Goal: Navigation & Orientation: Find specific page/section

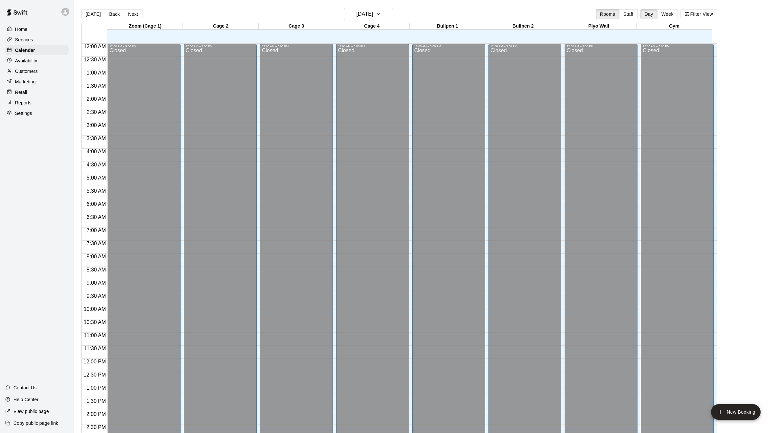
scroll to position [214, 0]
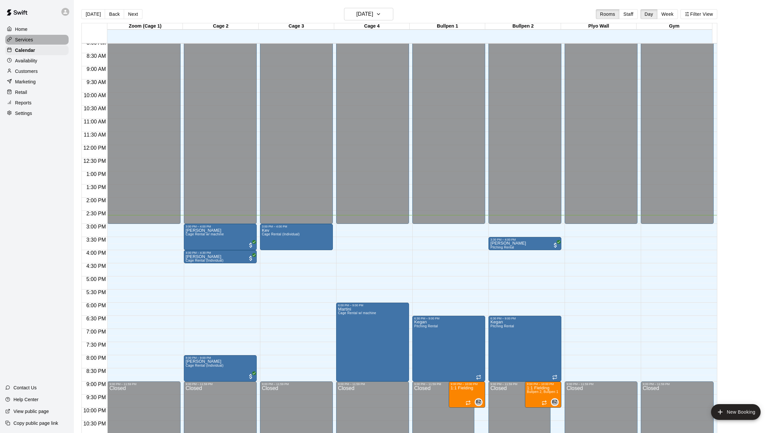
click at [27, 36] on div "Services" at bounding box center [36, 40] width 63 height 10
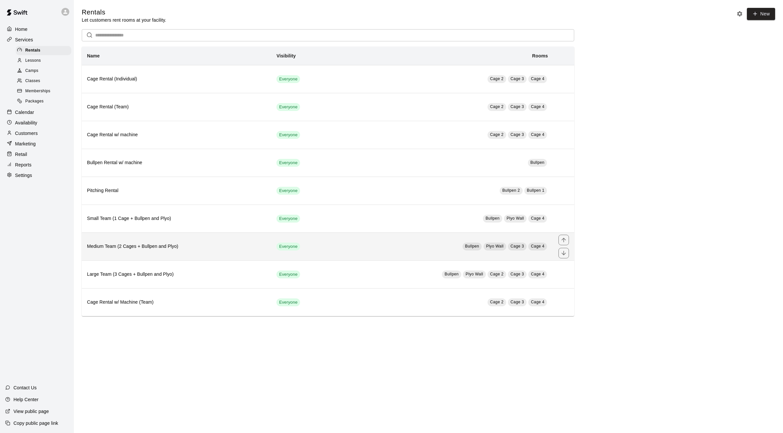
click at [176, 248] on h6 "Medium Team (2 Cages + Bullpen and Plyo)" at bounding box center [176, 246] width 179 height 7
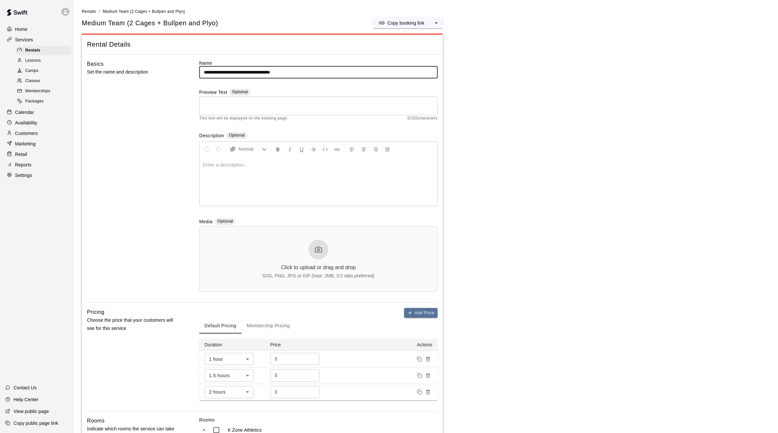
click at [39, 104] on span "Packages" at bounding box center [34, 101] width 18 height 7
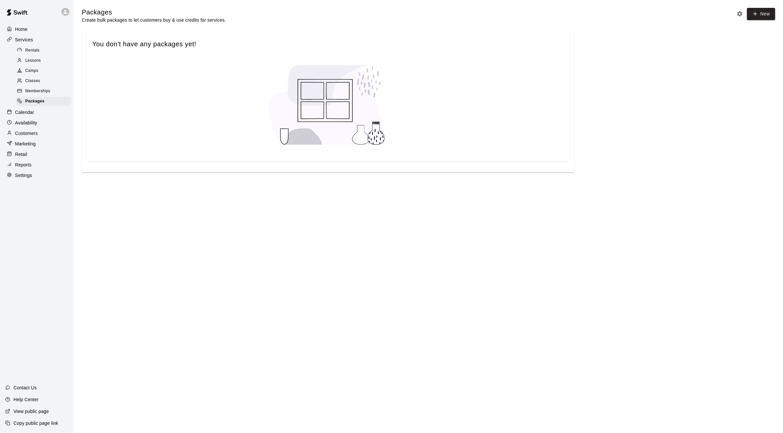
click at [44, 93] on span "Memberships" at bounding box center [37, 91] width 25 height 7
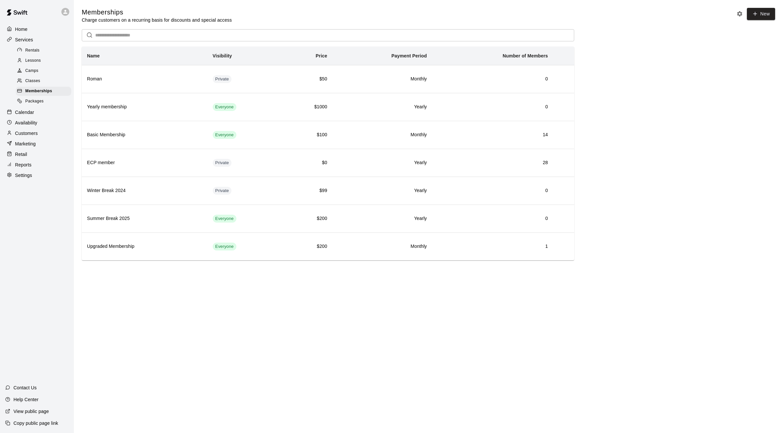
click at [32, 83] on span "Classes" at bounding box center [32, 81] width 15 height 7
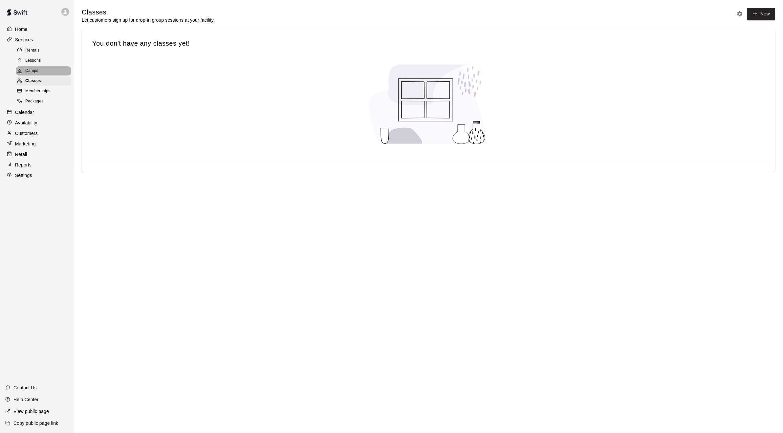
click at [32, 73] on span "Camps" at bounding box center [31, 71] width 13 height 7
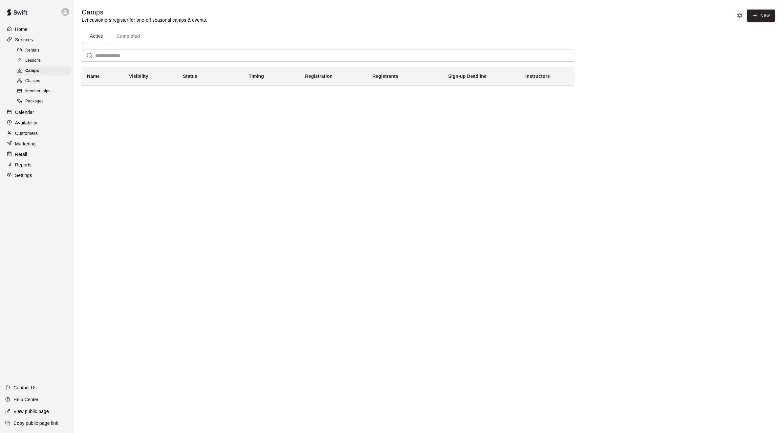
click at [33, 64] on span "Lessons" at bounding box center [33, 60] width 16 height 7
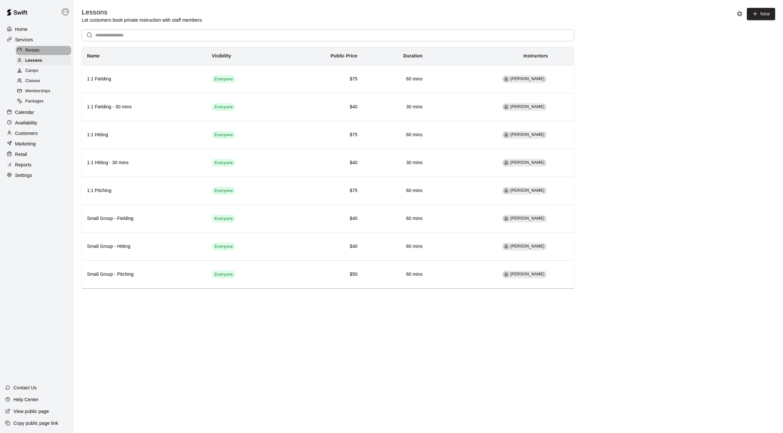
click at [34, 53] on span "Rentals" at bounding box center [32, 50] width 14 height 7
